Goal: Task Accomplishment & Management: Manage account settings

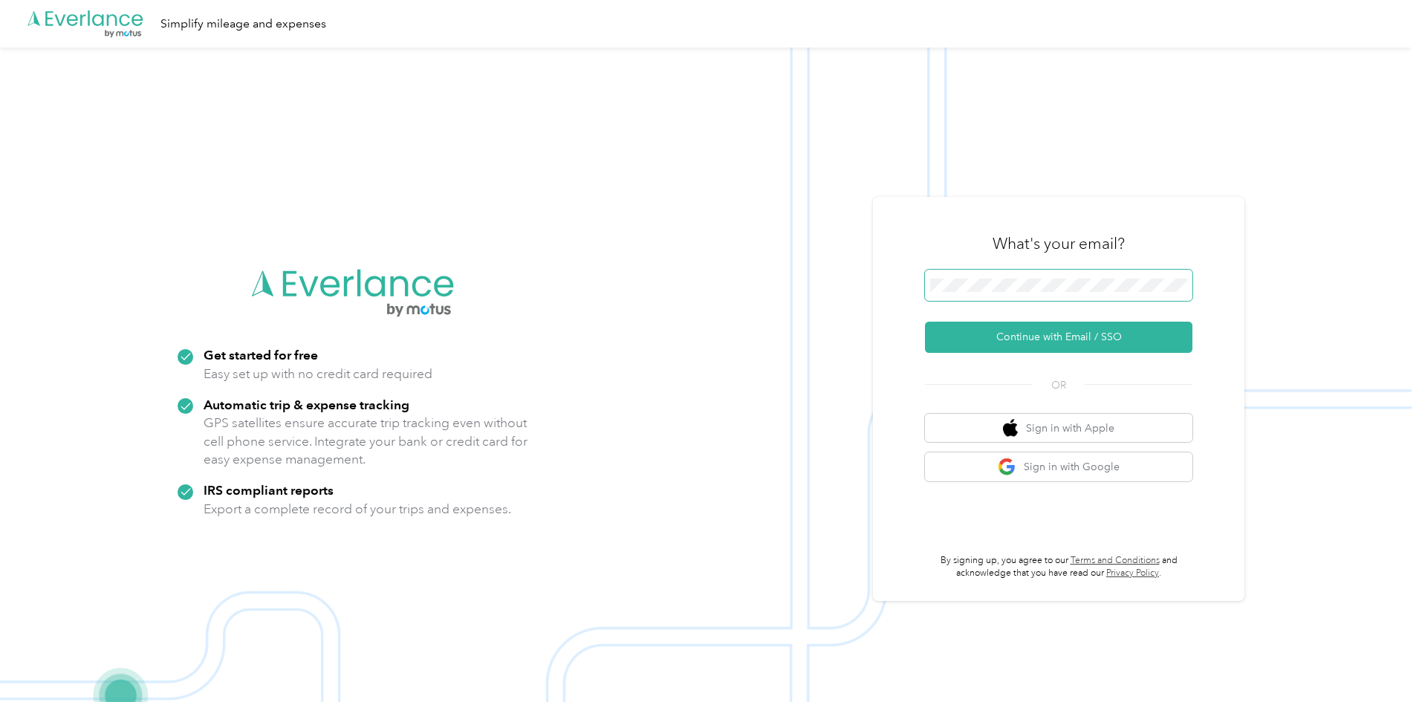
click at [1027, 292] on span at bounding box center [1058, 285] width 267 height 31
click at [1120, 345] on button "Continue with Email / SSO" at bounding box center [1058, 337] width 267 height 31
click at [1058, 336] on button "Continue with Email / SSO" at bounding box center [1058, 337] width 267 height 31
click at [1328, 276] on img at bounding box center [705, 399] width 1411 height 702
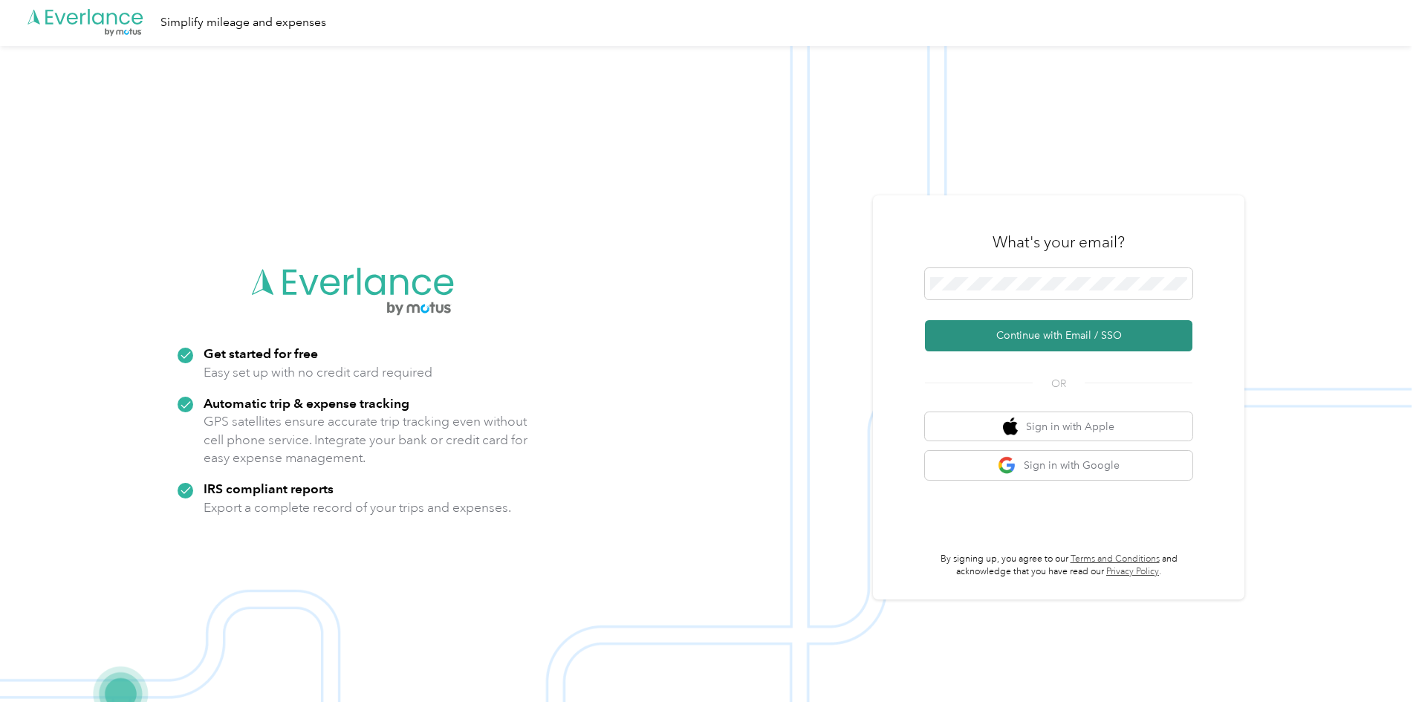
click at [1062, 333] on button "Continue with Email / SSO" at bounding box center [1058, 335] width 267 height 31
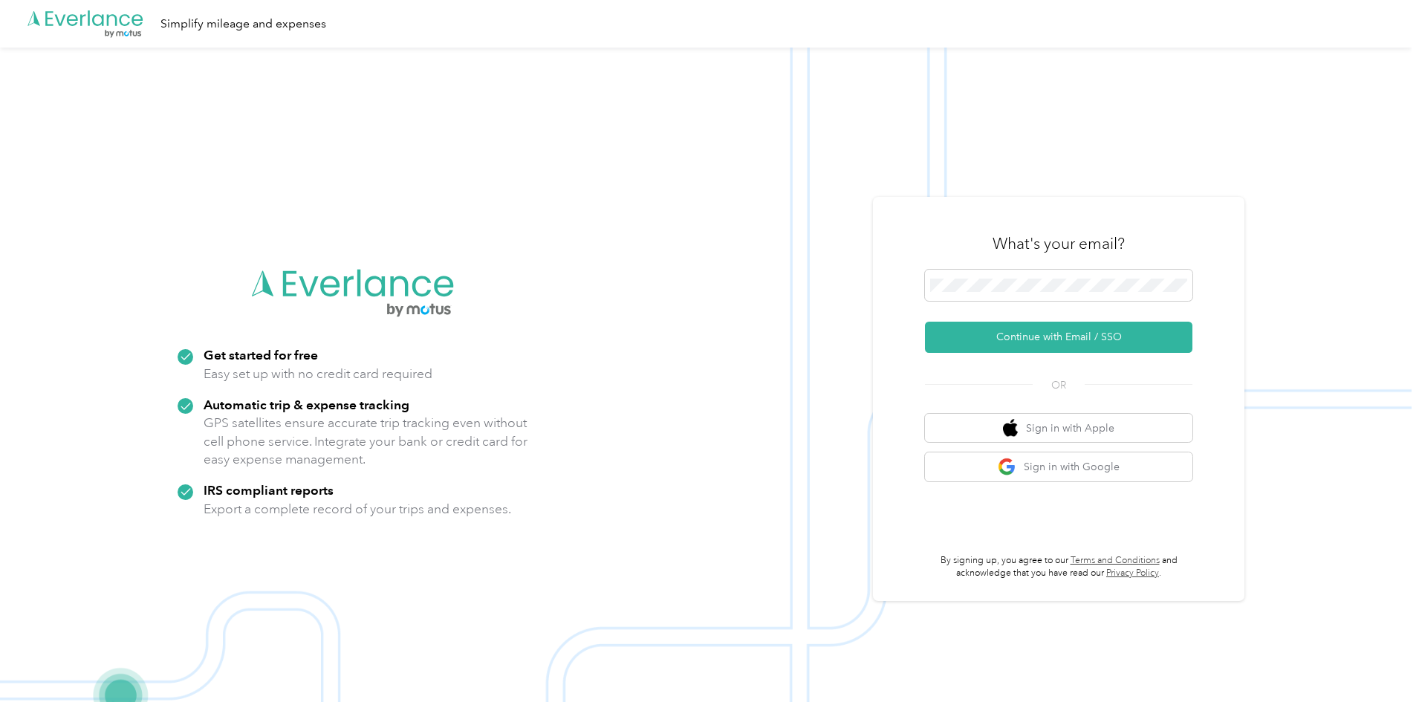
click at [1225, 241] on div "What's your email? Continue with Email / SSO OR Sign in with Apple Sign in with…" at bounding box center [1058, 399] width 371 height 404
click at [1114, 337] on button "Continue with Email / SSO" at bounding box center [1058, 337] width 267 height 31
click at [1085, 334] on button "Continue with Email / SSO" at bounding box center [1058, 337] width 267 height 31
